Goal: Task Accomplishment & Management: Manage account settings

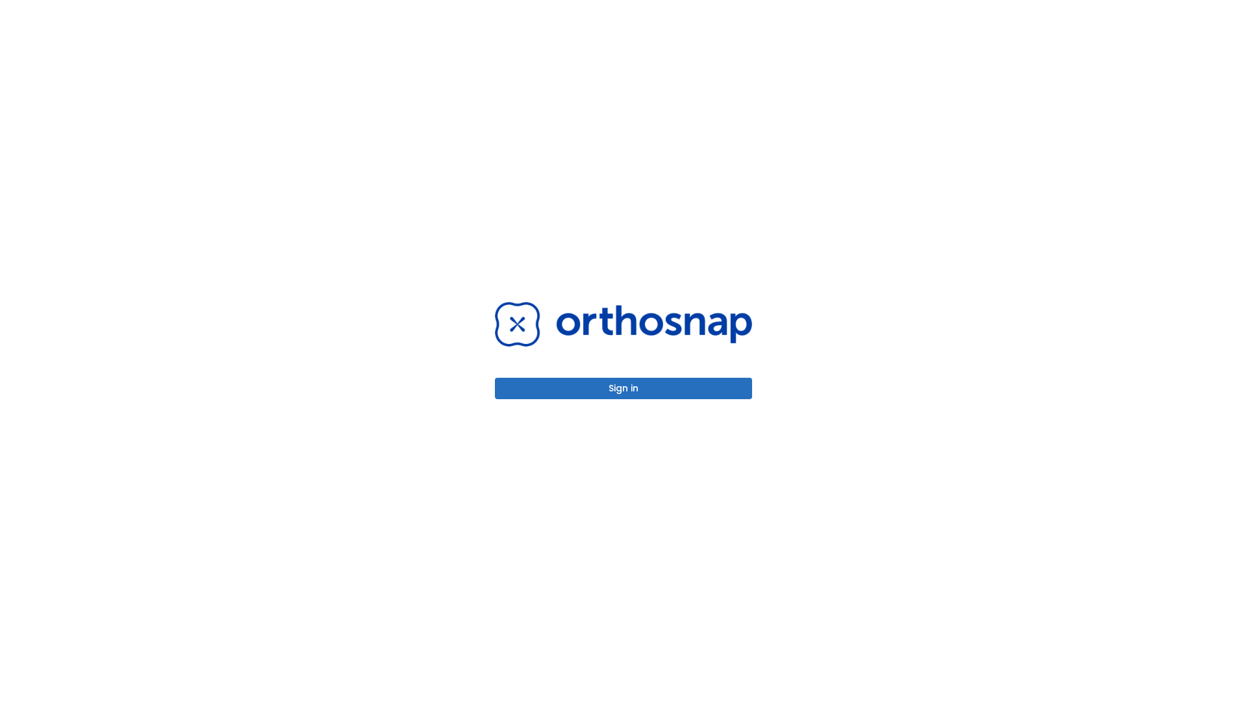
click at [623, 388] on button "Sign in" at bounding box center [623, 388] width 257 height 21
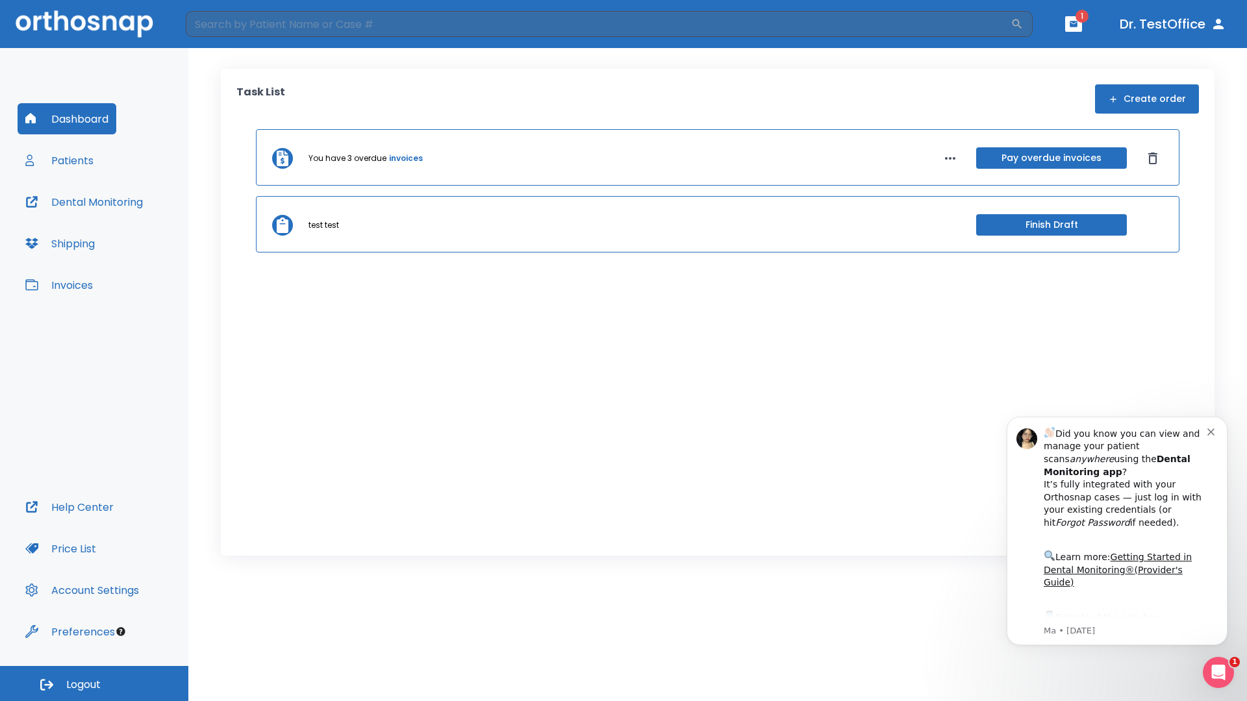
click at [94, 684] on span "Logout" at bounding box center [83, 685] width 34 height 14
